Goal: Find contact information: Find contact information

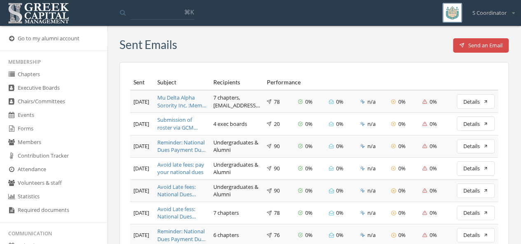
scroll to position [2, 0]
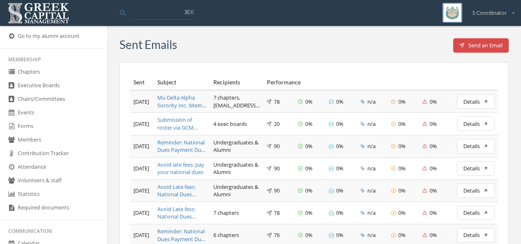
click at [32, 141] on link "Members" at bounding box center [53, 140] width 107 height 14
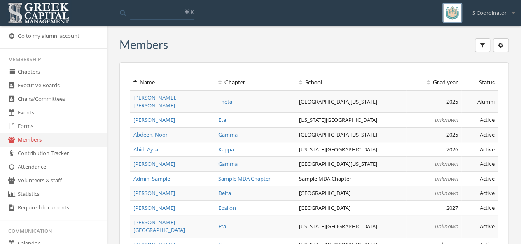
click at [47, 69] on link "Chapters" at bounding box center [53, 72] width 107 height 14
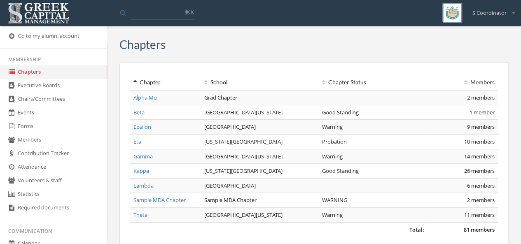
click at [139, 214] on link "Theta" at bounding box center [140, 214] width 14 height 7
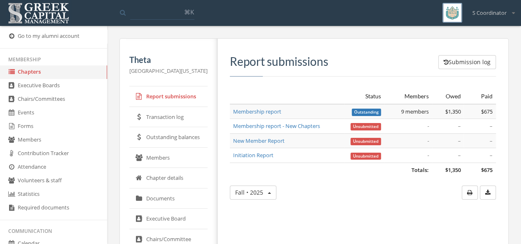
click at [254, 112] on link "Membership report" at bounding box center [257, 111] width 48 height 7
click at [417, 98] on th "Members" at bounding box center [408, 96] width 48 height 15
click at [174, 220] on link "Executive Board" at bounding box center [168, 219] width 78 height 21
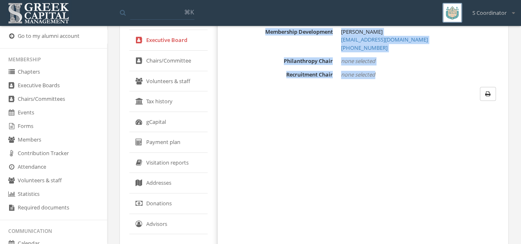
scroll to position [212, 0]
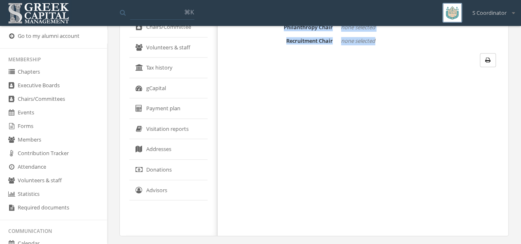
drag, startPoint x: 307, startPoint y: 91, endPoint x: 382, endPoint y: 51, distance: 84.3
copy div "President [PERSON_NAME] [EMAIL_ADDRESS][DOMAIN_NAME] [PHONE_NUMBER] Vice Presid…"
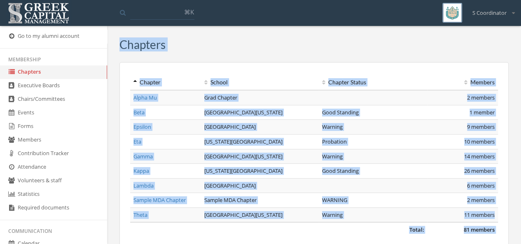
click at [283, 53] on div "Chapters" at bounding box center [313, 46] width 389 height 16
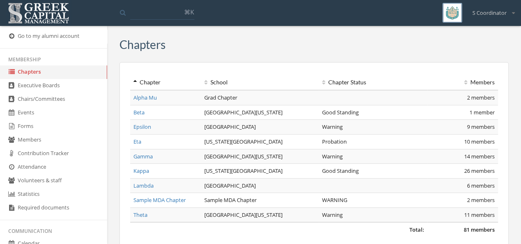
click at [143, 171] on link "Kappa" at bounding box center [141, 170] width 16 height 7
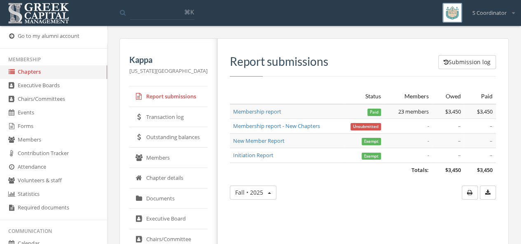
click at [166, 220] on link "Executive Board" at bounding box center [168, 219] width 78 height 21
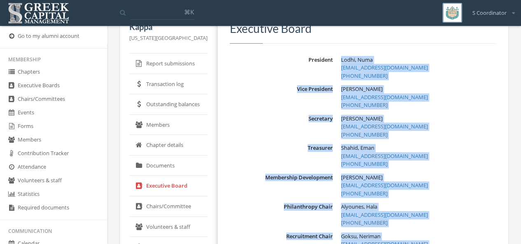
scroll to position [67, 0]
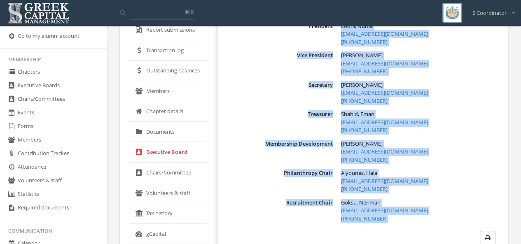
drag, startPoint x: 307, startPoint y: 86, endPoint x: 400, endPoint y: 217, distance: 161.2
click at [400, 217] on div "Executive Board President [PERSON_NAME], Numa [EMAIL_ADDRESS][DOMAIN_NAME] [PHO…" at bounding box center [363, 116] width 266 height 256
copy dl "Lodhi, Numa [EMAIL_ADDRESS][DOMAIN_NAME] [PHONE_NUMBER] Vice President [PERSON_…"
